Goal: Task Accomplishment & Management: Manage account settings

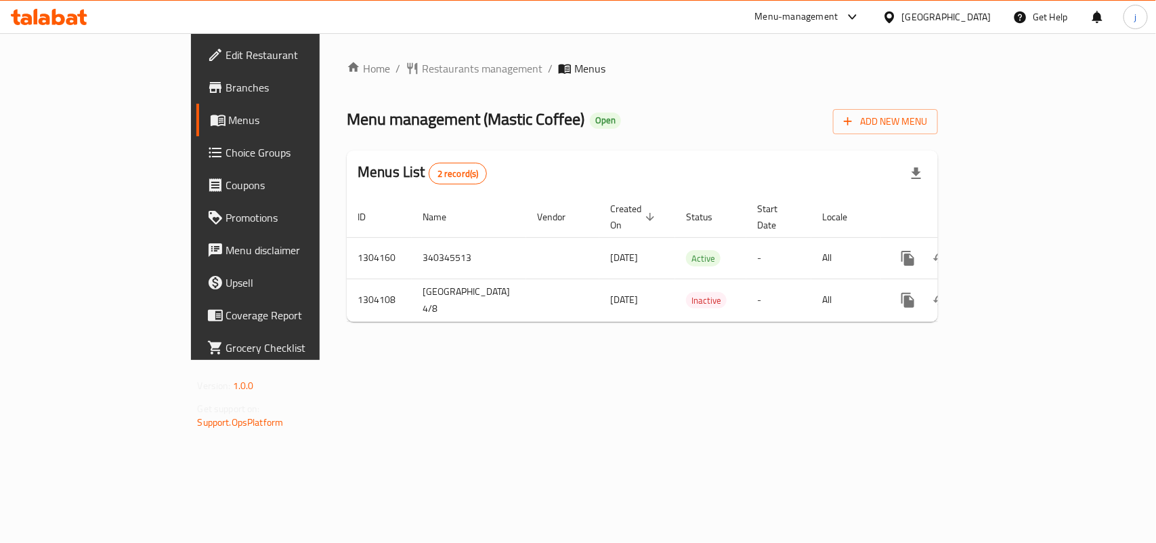
click at [226, 159] on span "Choice Groups" at bounding box center [299, 152] width 147 height 16
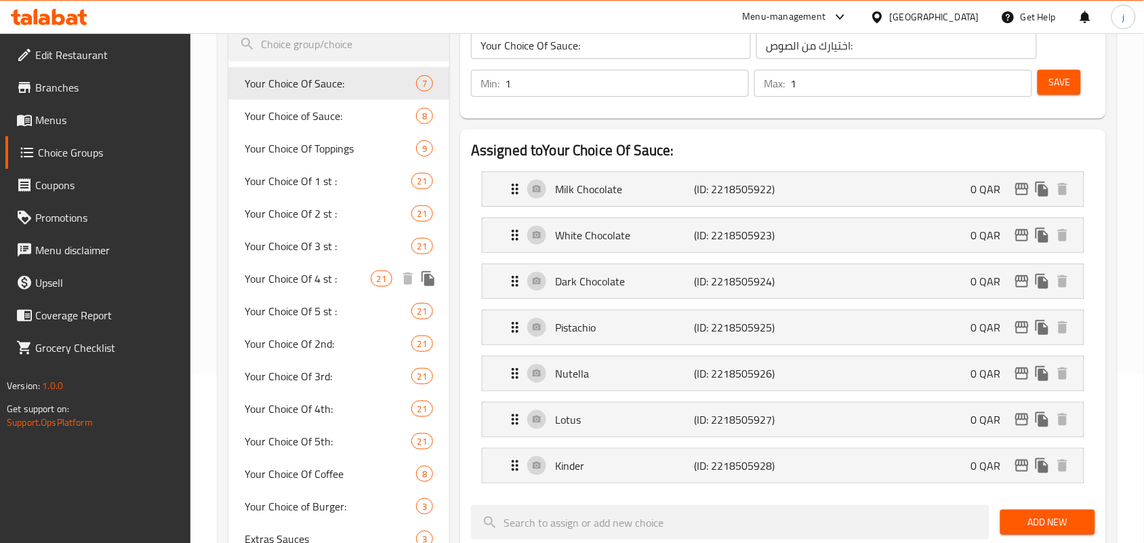
scroll to position [254, 0]
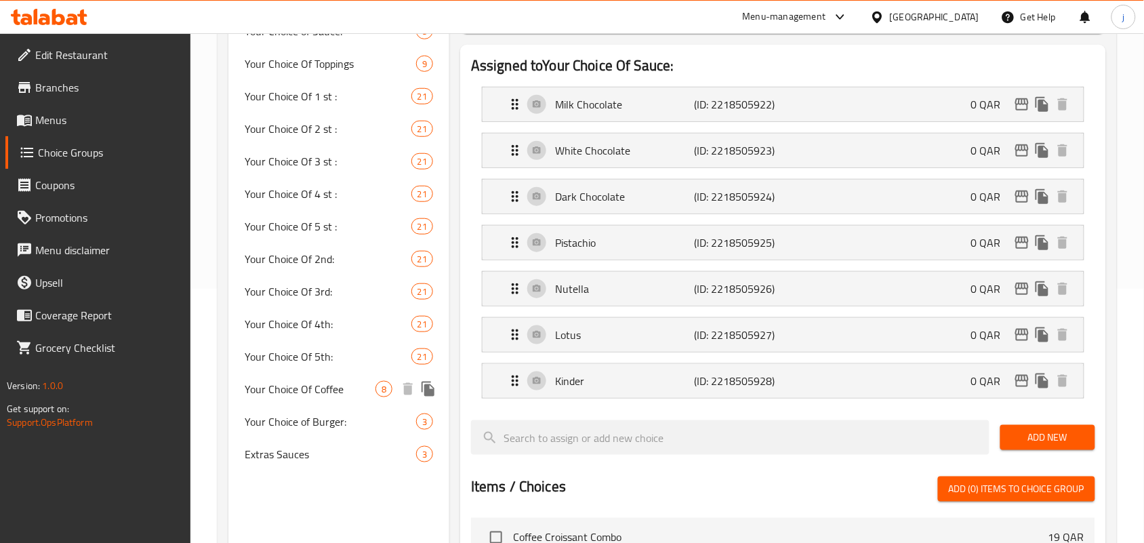
click at [336, 381] on span "Your Choice Of Coffee" at bounding box center [310, 389] width 131 height 16
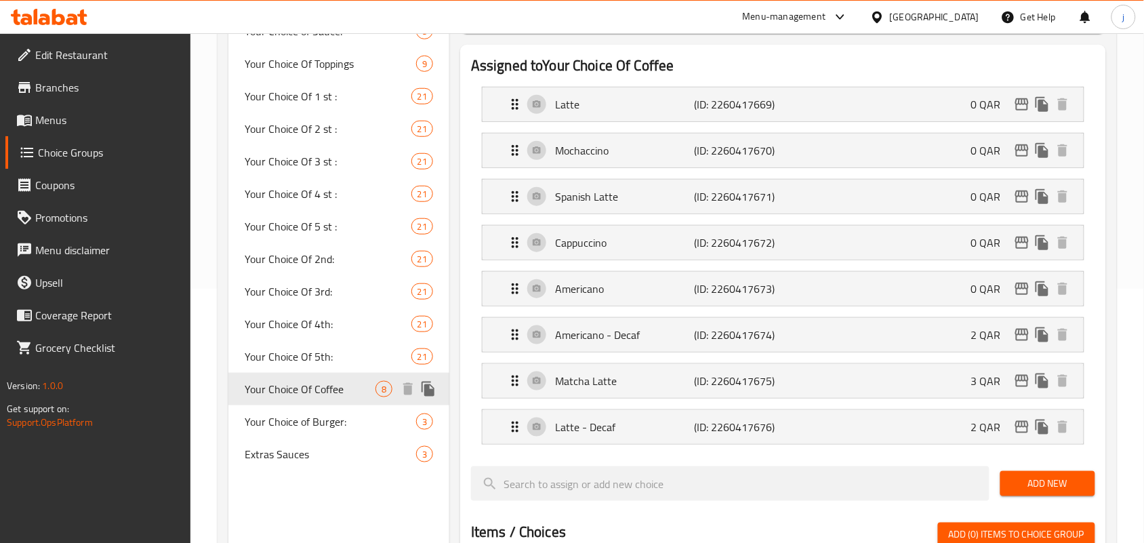
type input "Your Choice Of Coffee"
type input "اختيارك من القهوة"
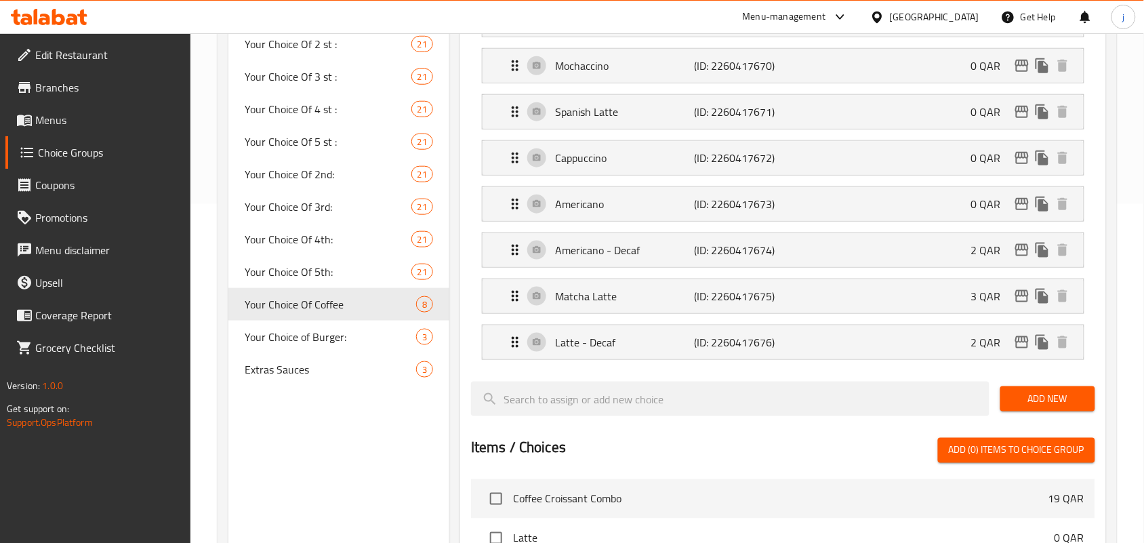
scroll to position [0, 0]
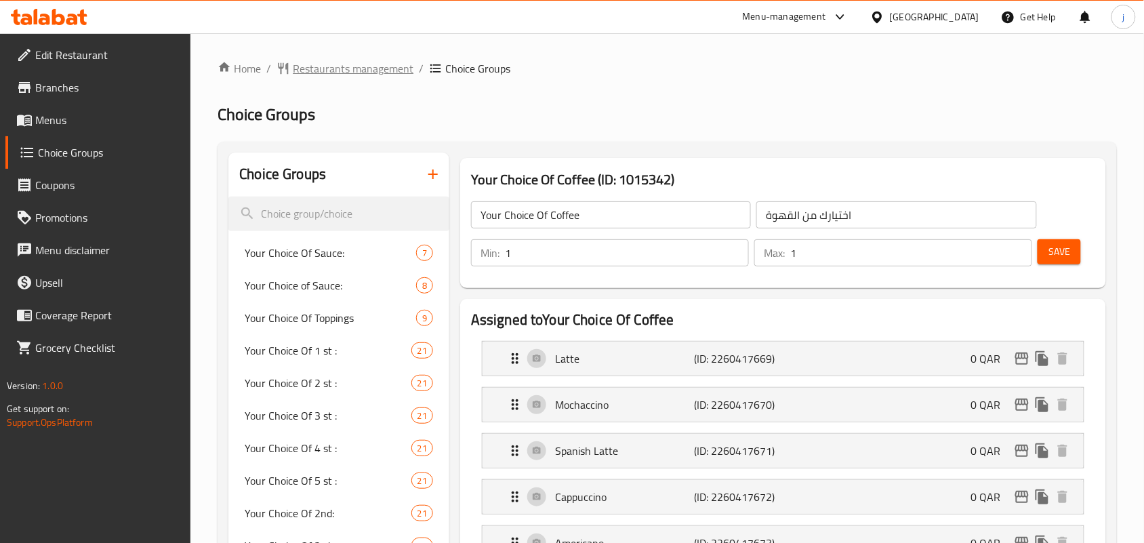
click at [384, 65] on span "Restaurants management" at bounding box center [353, 68] width 121 height 16
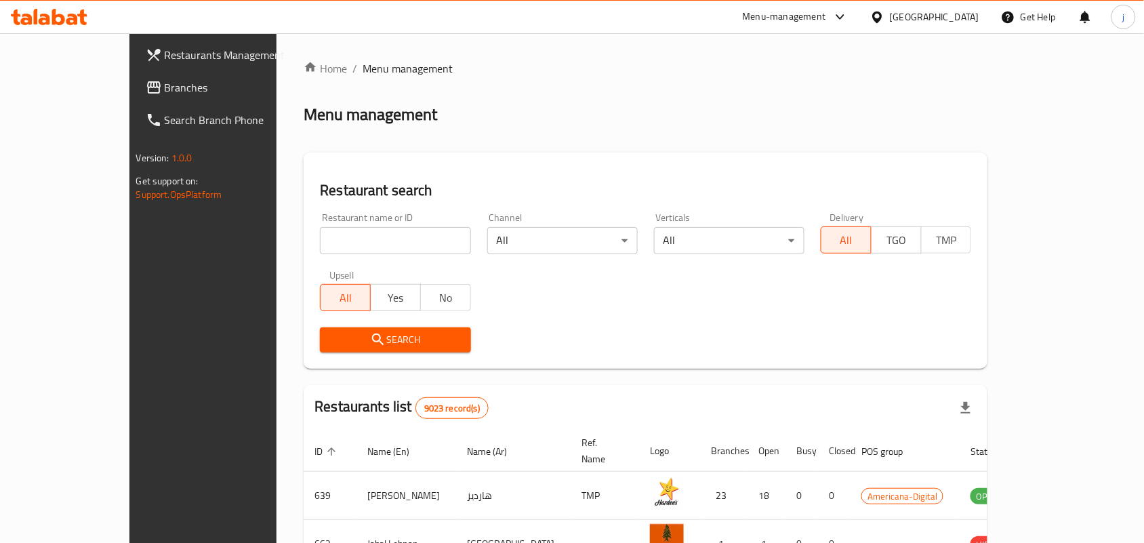
click at [336, 244] on input "search" at bounding box center [395, 240] width 150 height 27
paste input "703083"
type input "703083"
click button "Search" at bounding box center [395, 339] width 150 height 25
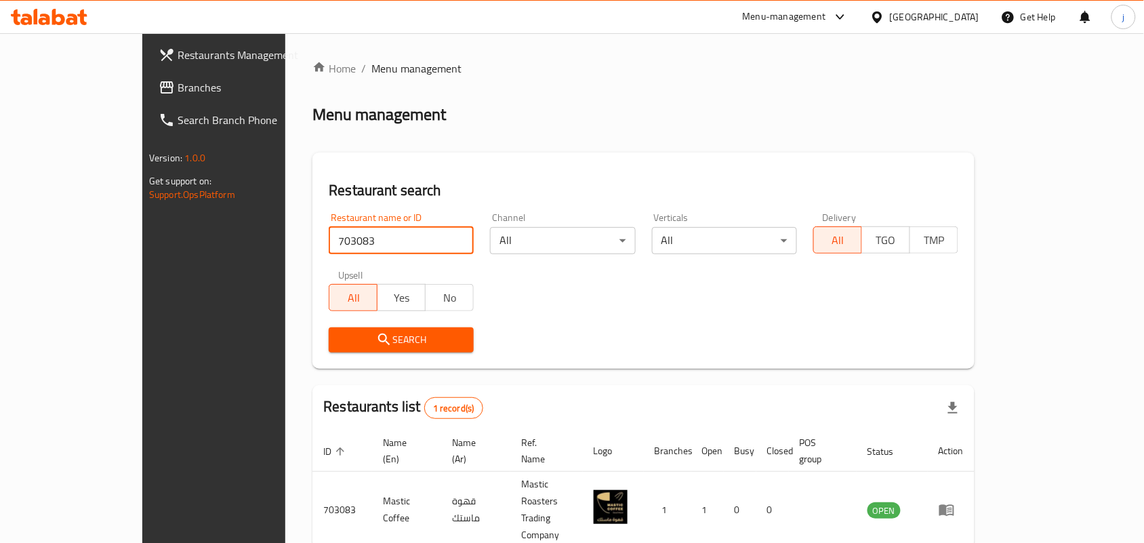
click at [960, 5] on div "[GEOGRAPHIC_DATA]" at bounding box center [924, 17] width 131 height 33
click at [961, 24] on div "[GEOGRAPHIC_DATA]" at bounding box center [934, 16] width 89 height 15
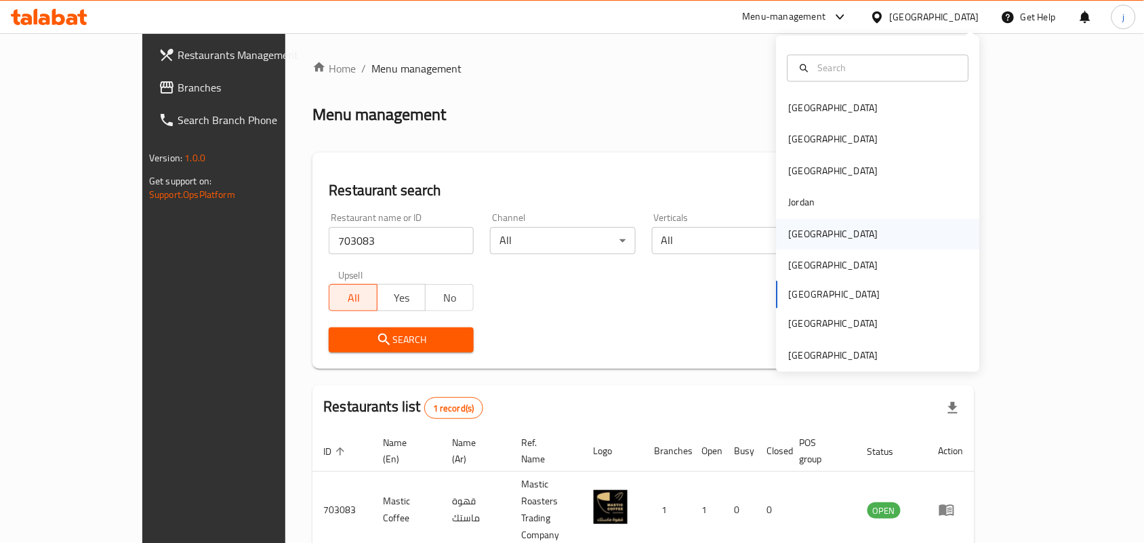
click at [801, 235] on div "[GEOGRAPHIC_DATA]" at bounding box center [833, 233] width 89 height 15
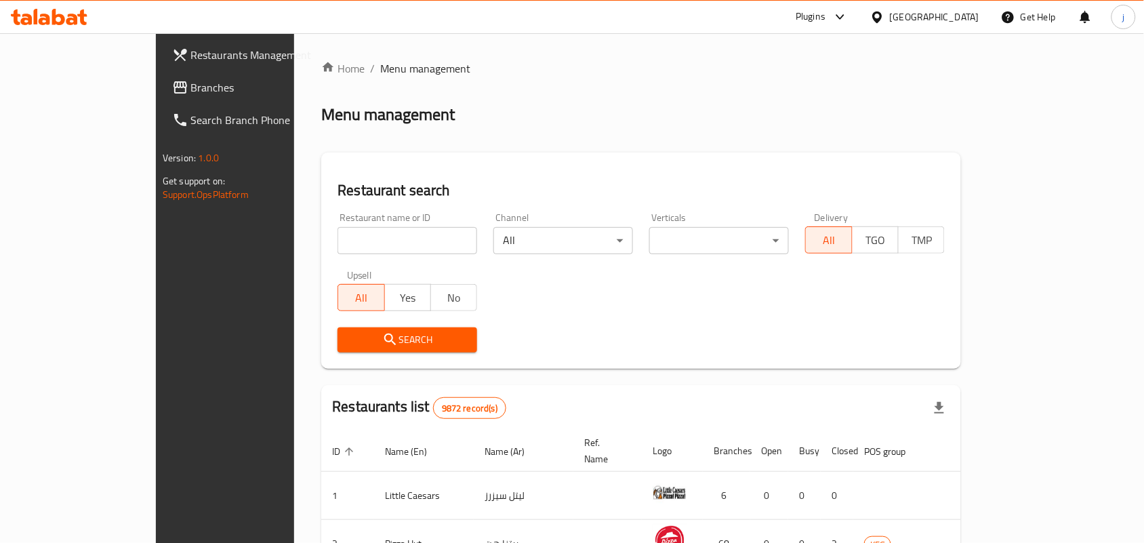
click at [191, 88] on span "Branches" at bounding box center [263, 87] width 145 height 16
